Goal: Navigation & Orientation: Find specific page/section

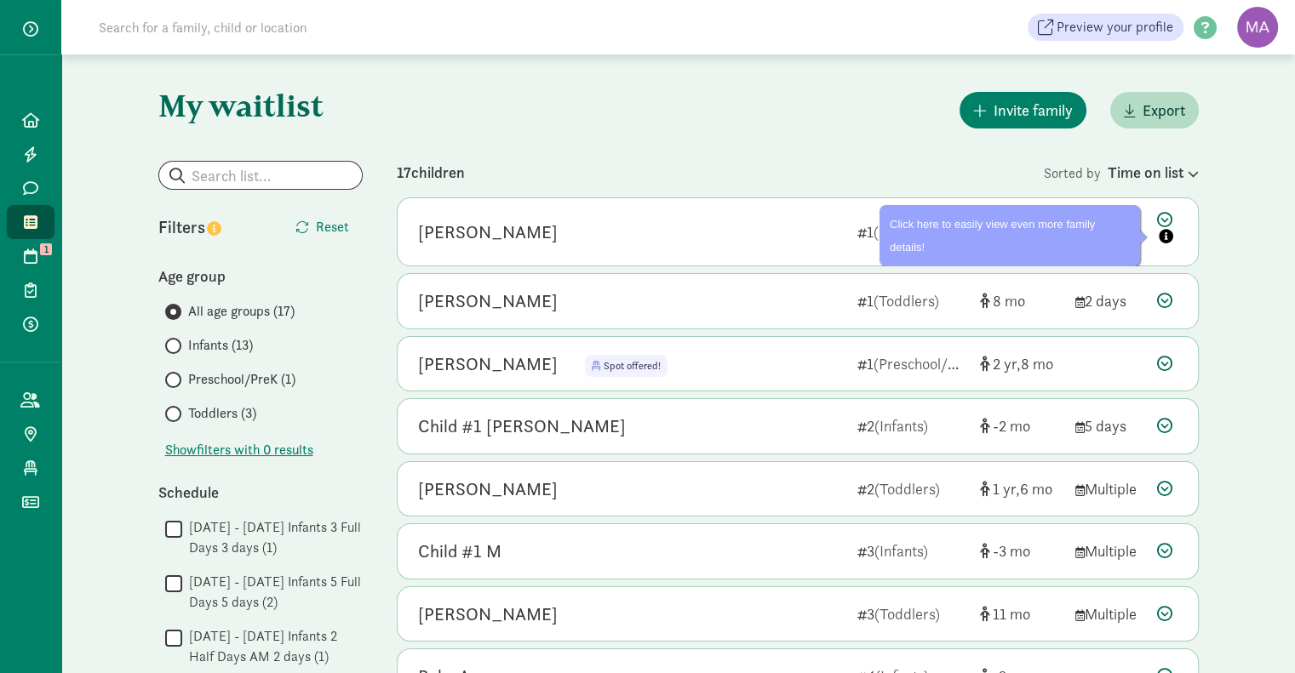
click at [1166, 213] on icon at bounding box center [1167, 230] width 20 height 36
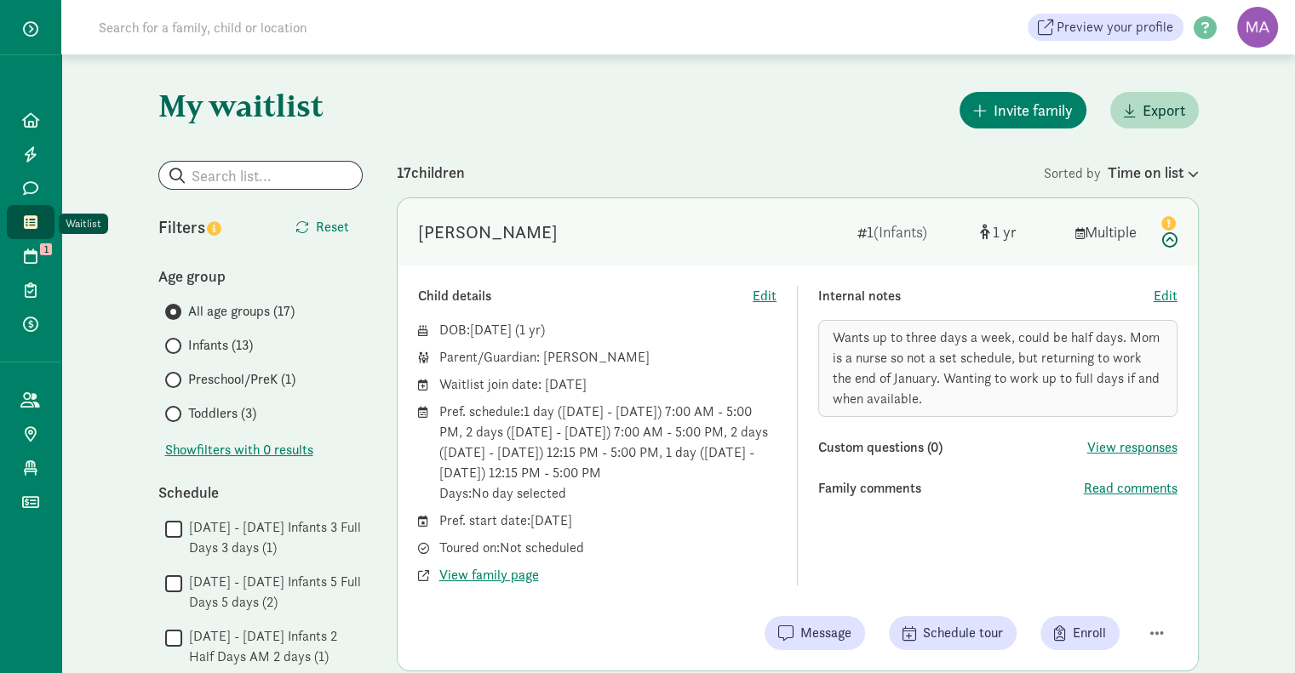
click at [32, 220] on icon at bounding box center [31, 222] width 14 height 15
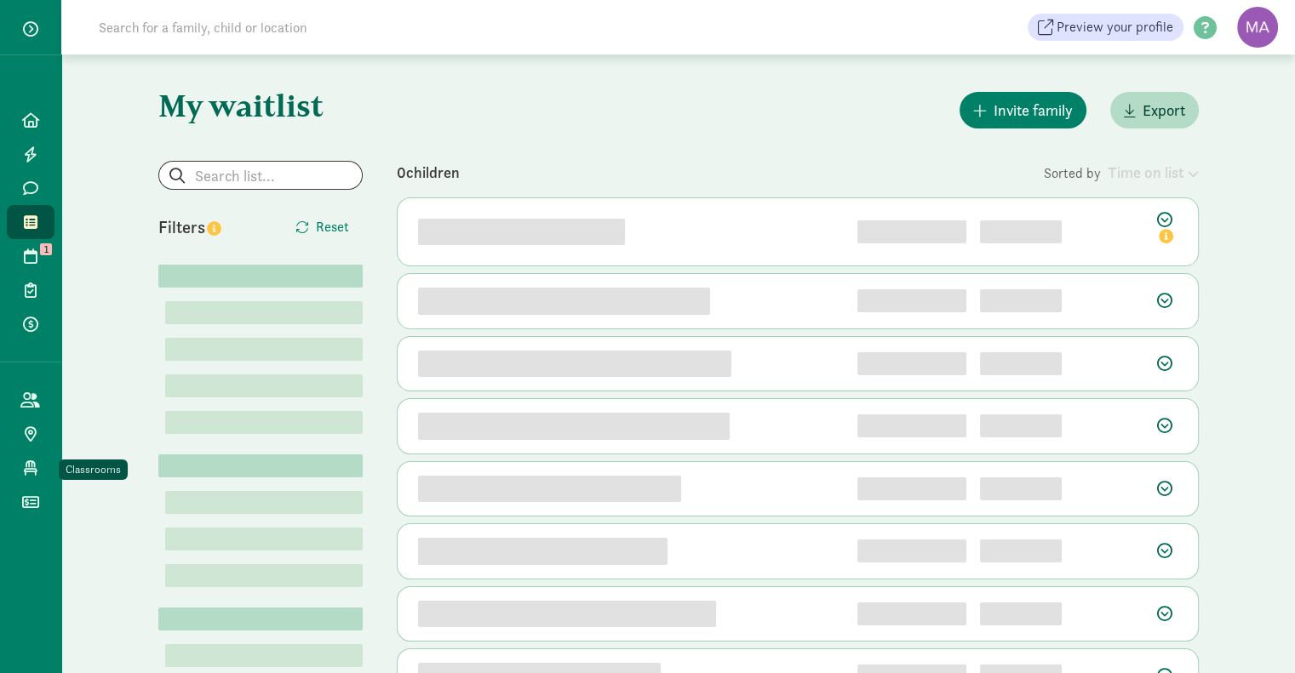
click at [31, 467] on icon at bounding box center [31, 468] width 14 height 15
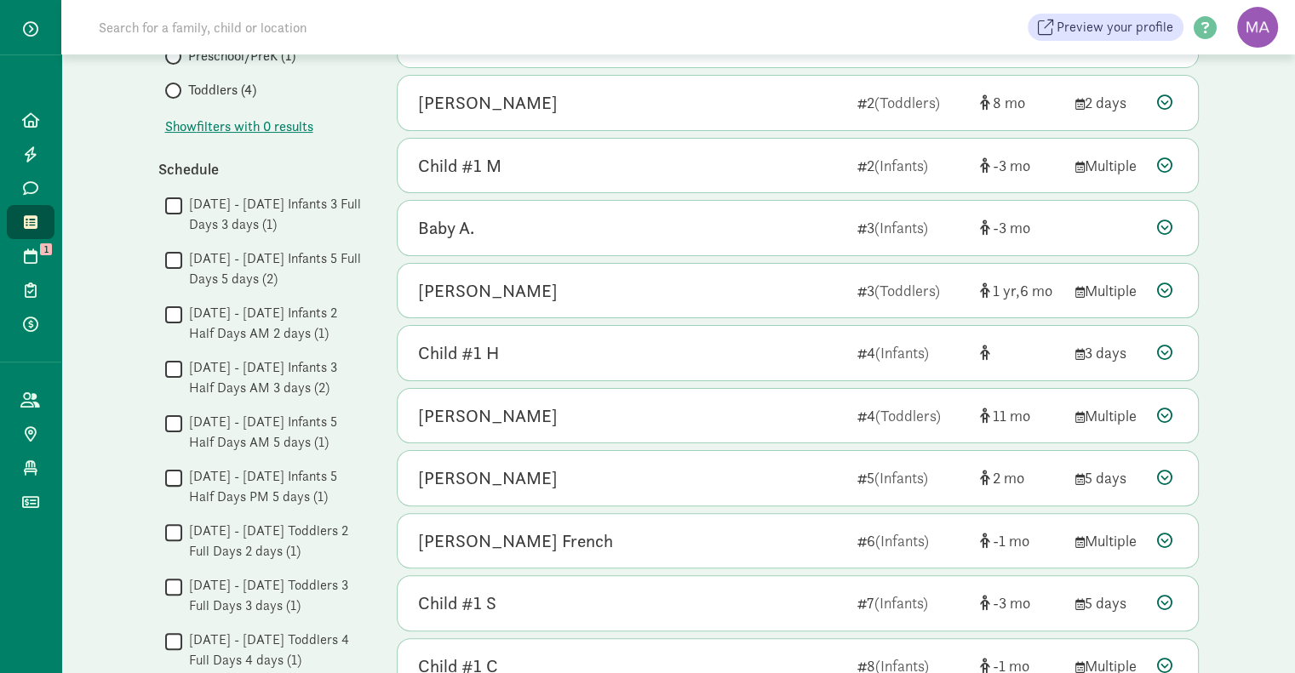
scroll to position [325, 0]
click at [1162, 348] on icon at bounding box center [1164, 350] width 15 height 15
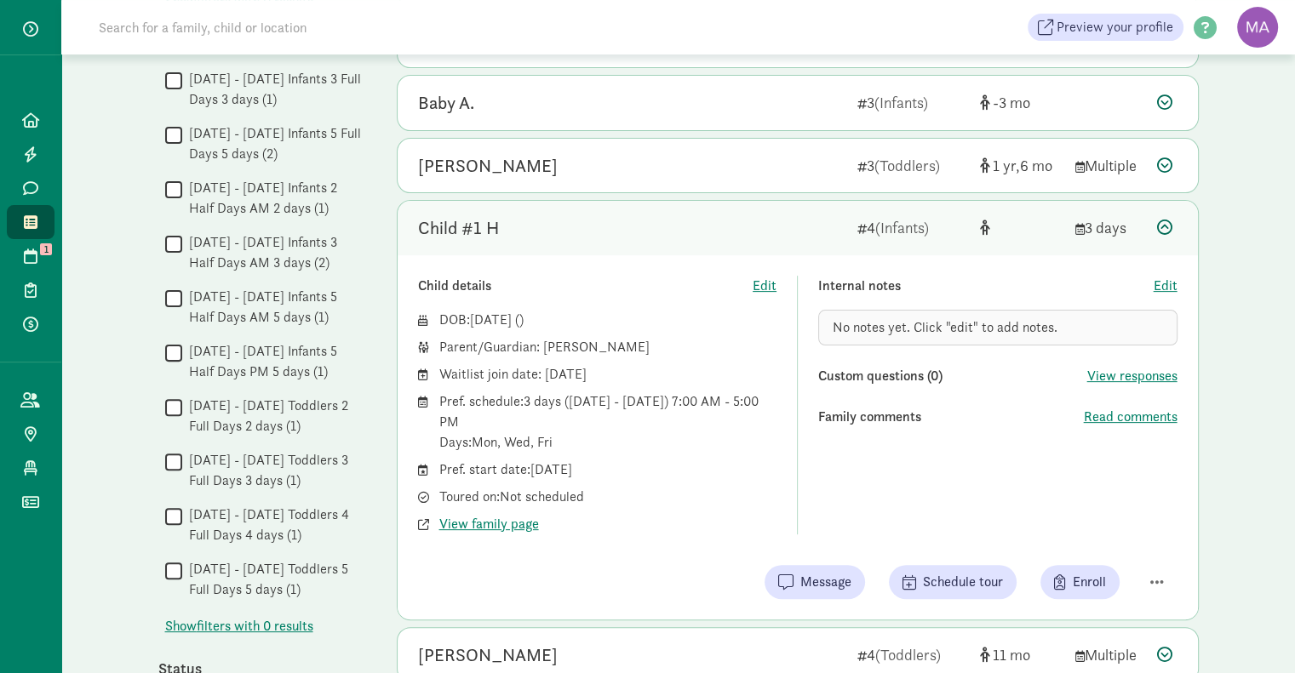
scroll to position [449, 0]
click at [1155, 579] on span "button" at bounding box center [1157, 581] width 14 height 15
click at [1158, 576] on span "button" at bounding box center [1157, 581] width 14 height 15
click at [1245, 535] on div "My waitlist Invite family Export Show filters Filters Reset Age group All age g…" at bounding box center [677, 427] width 1233 height 1645
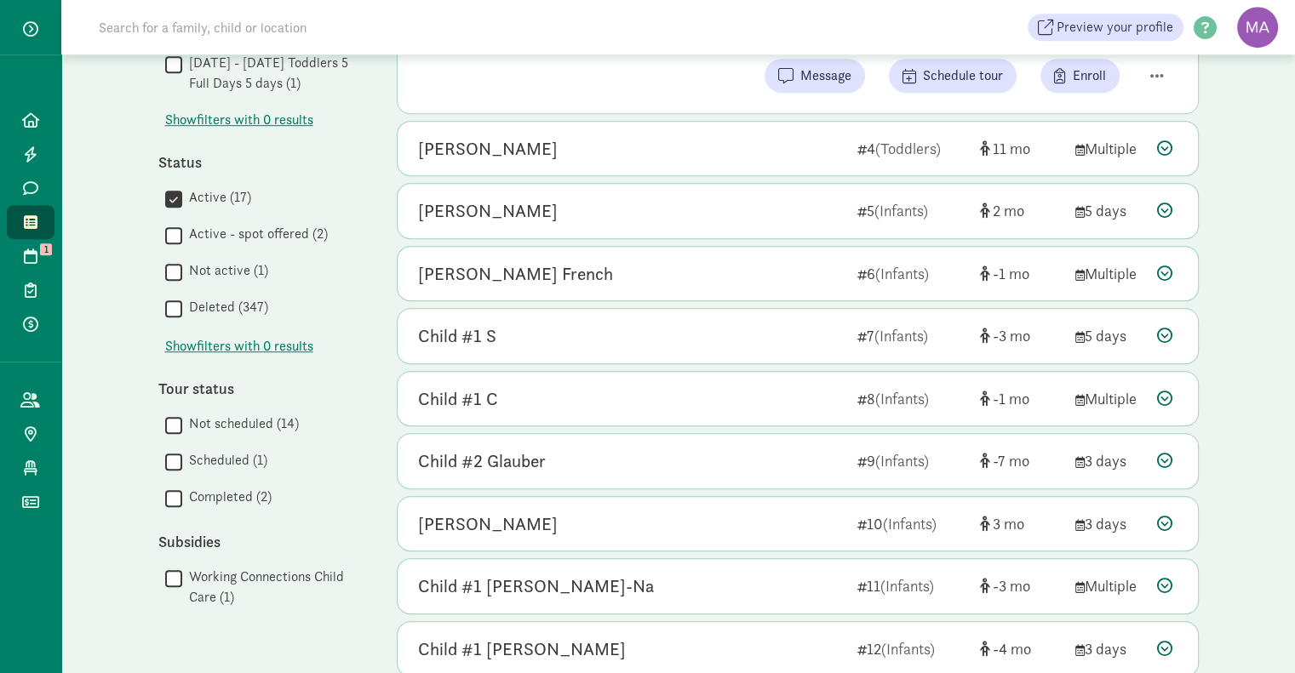
scroll to position [966, 0]
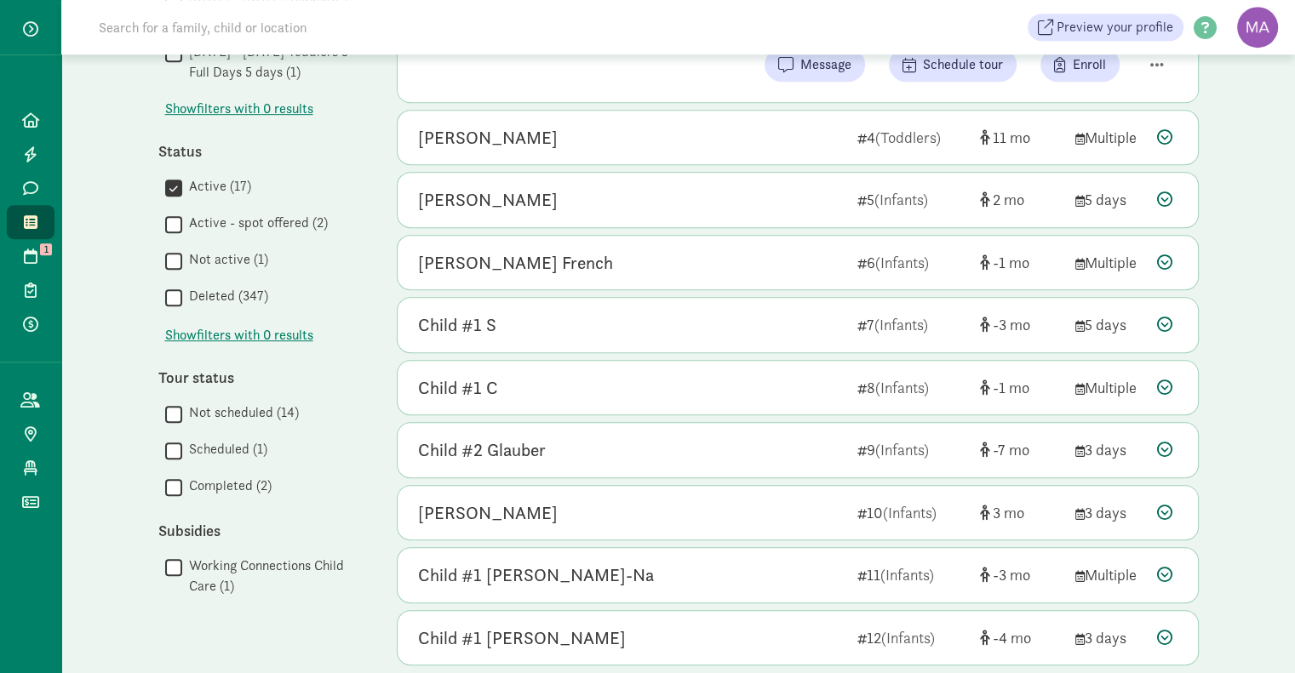
click at [1163, 386] on icon at bounding box center [1164, 387] width 15 height 15
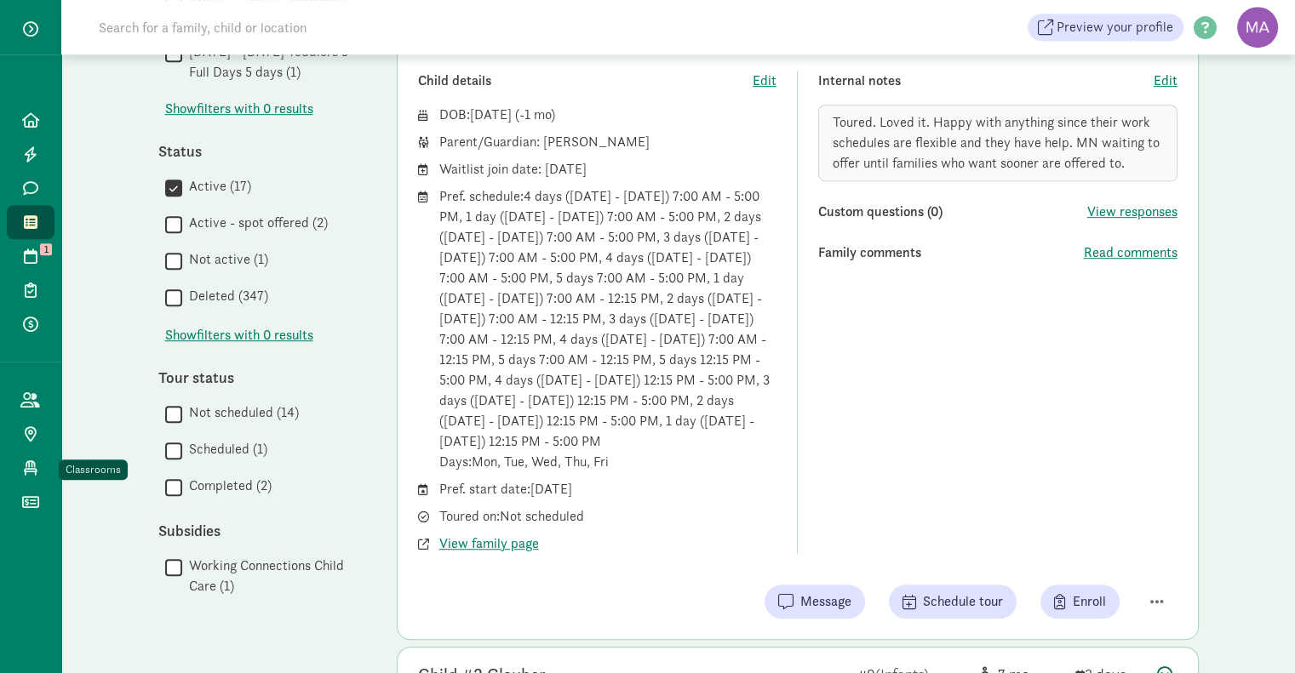
click at [28, 468] on icon at bounding box center [31, 468] width 14 height 15
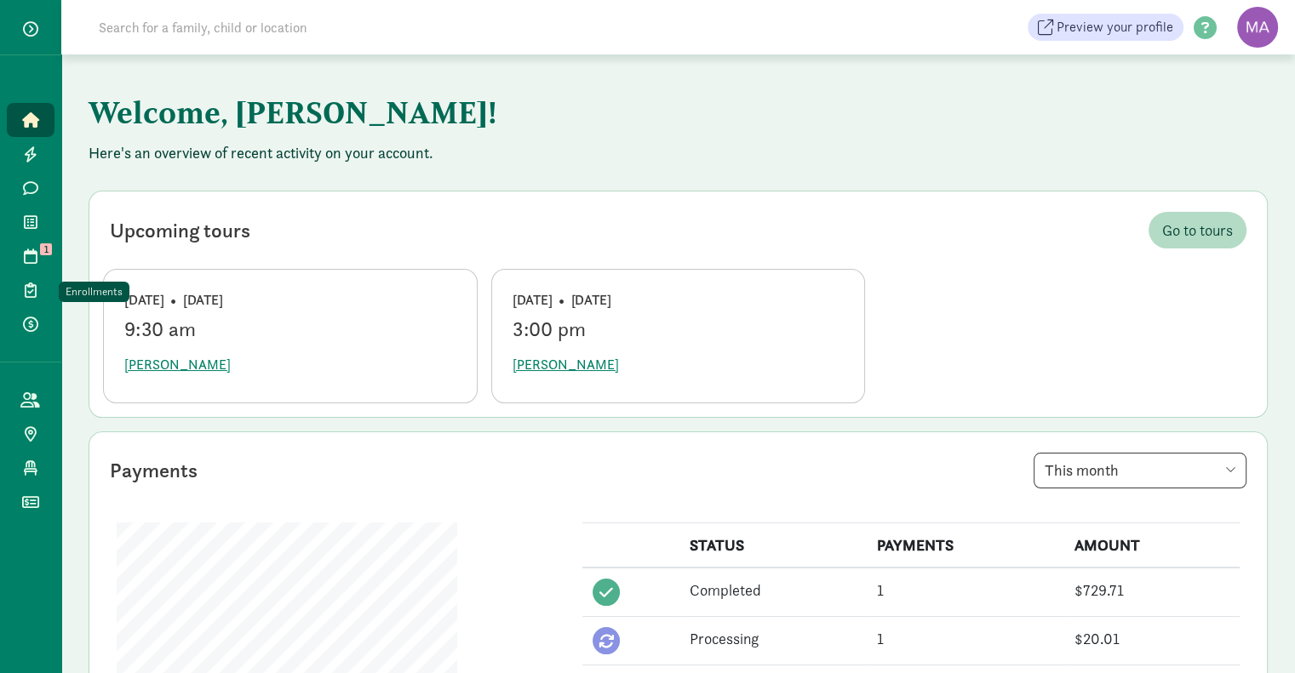
click at [26, 281] on link "Enrollments" at bounding box center [31, 290] width 48 height 34
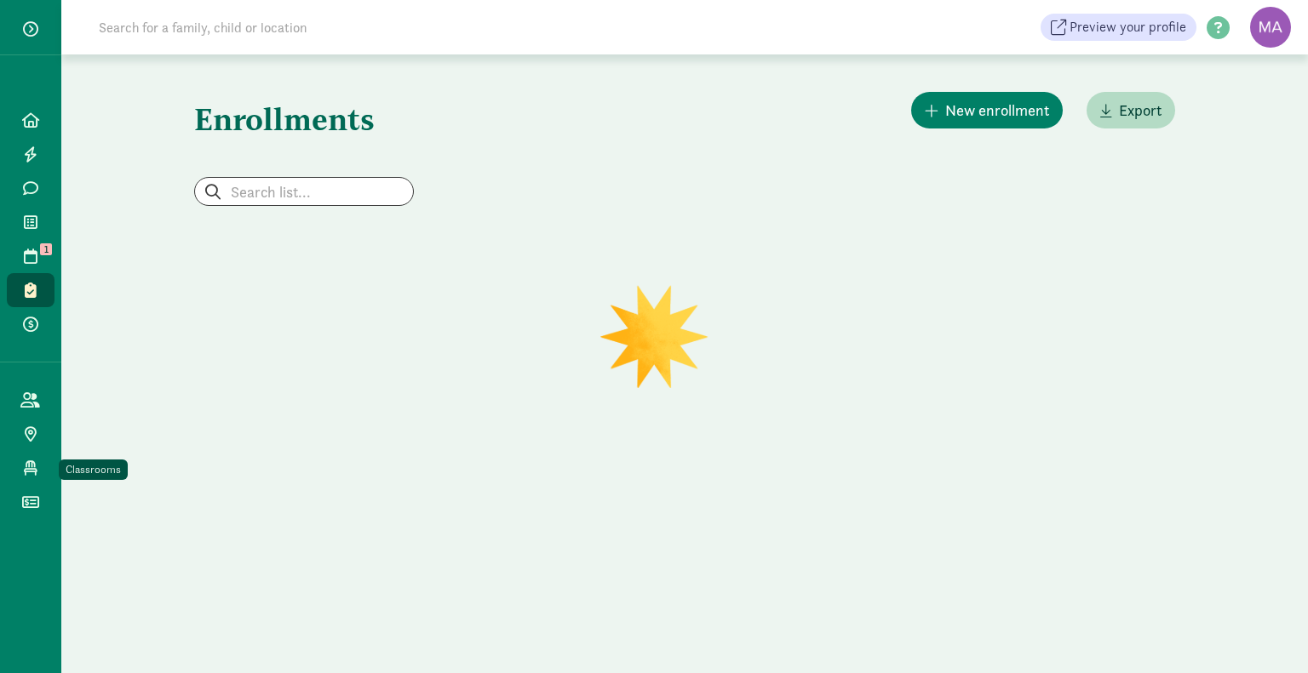
click at [34, 469] on icon at bounding box center [31, 468] width 14 height 15
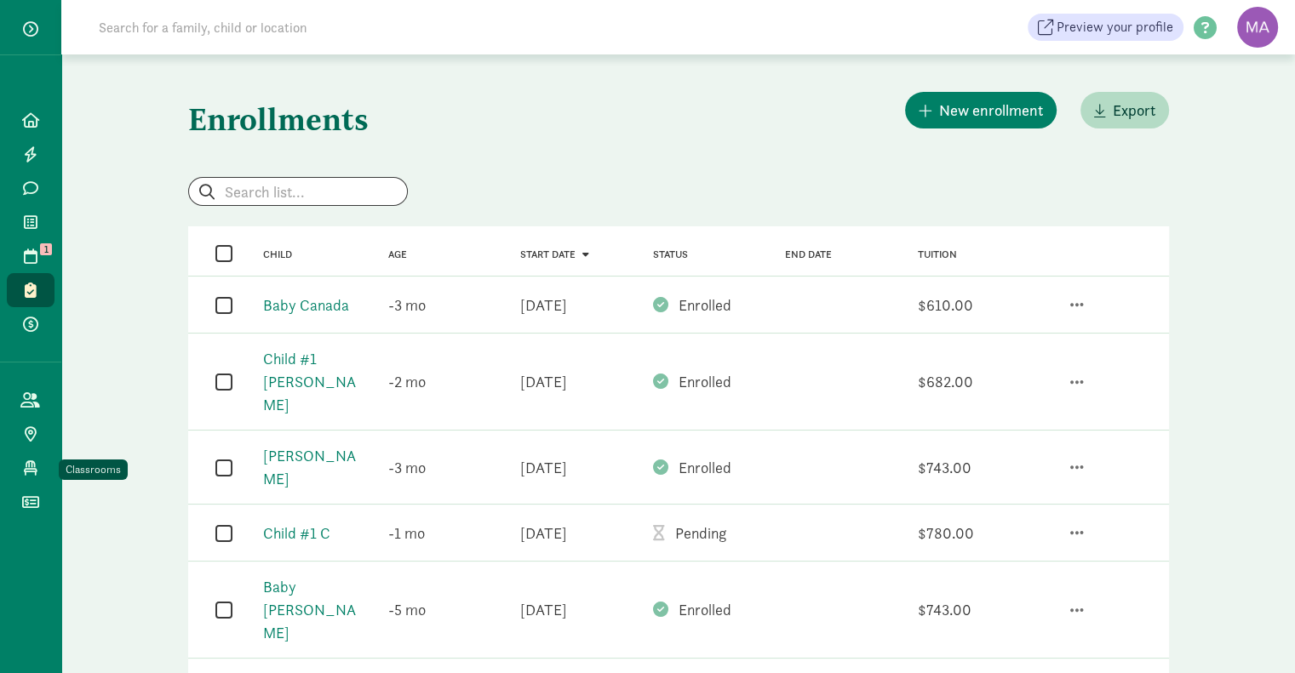
click at [37, 457] on link "Classrooms" at bounding box center [31, 468] width 48 height 34
